Goal: Obtain resource: Obtain resource

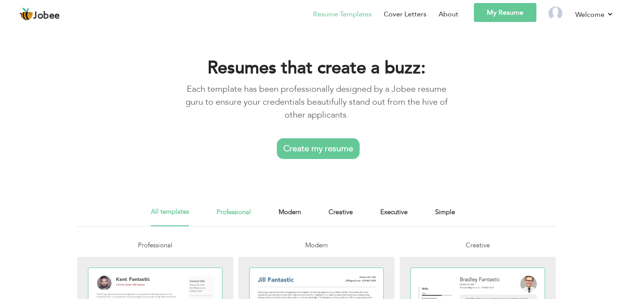
click at [235, 207] on link "Professional" at bounding box center [234, 216] width 35 height 19
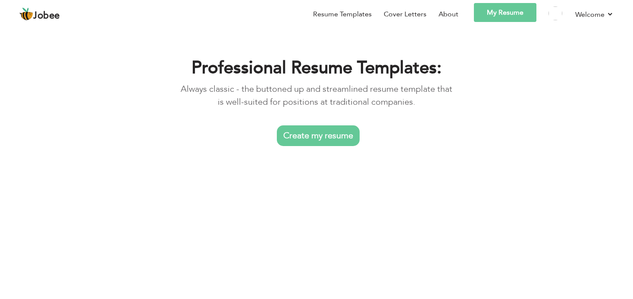
click at [287, 237] on link "Modern" at bounding box center [290, 246] width 22 height 19
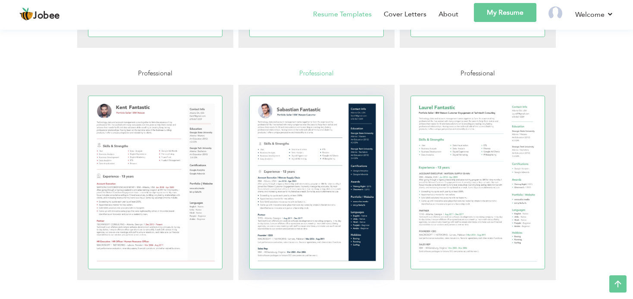
scroll to position [388, 0]
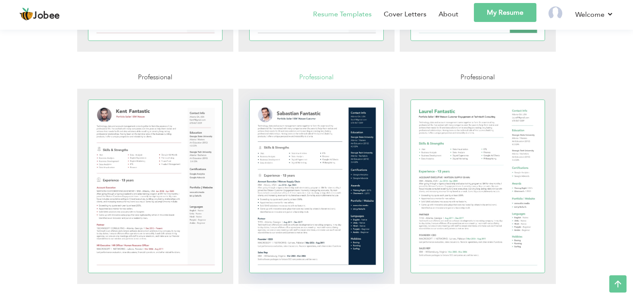
click at [323, 148] on div at bounding box center [317, 186] width 134 height 173
